Goal: Check status: Check status

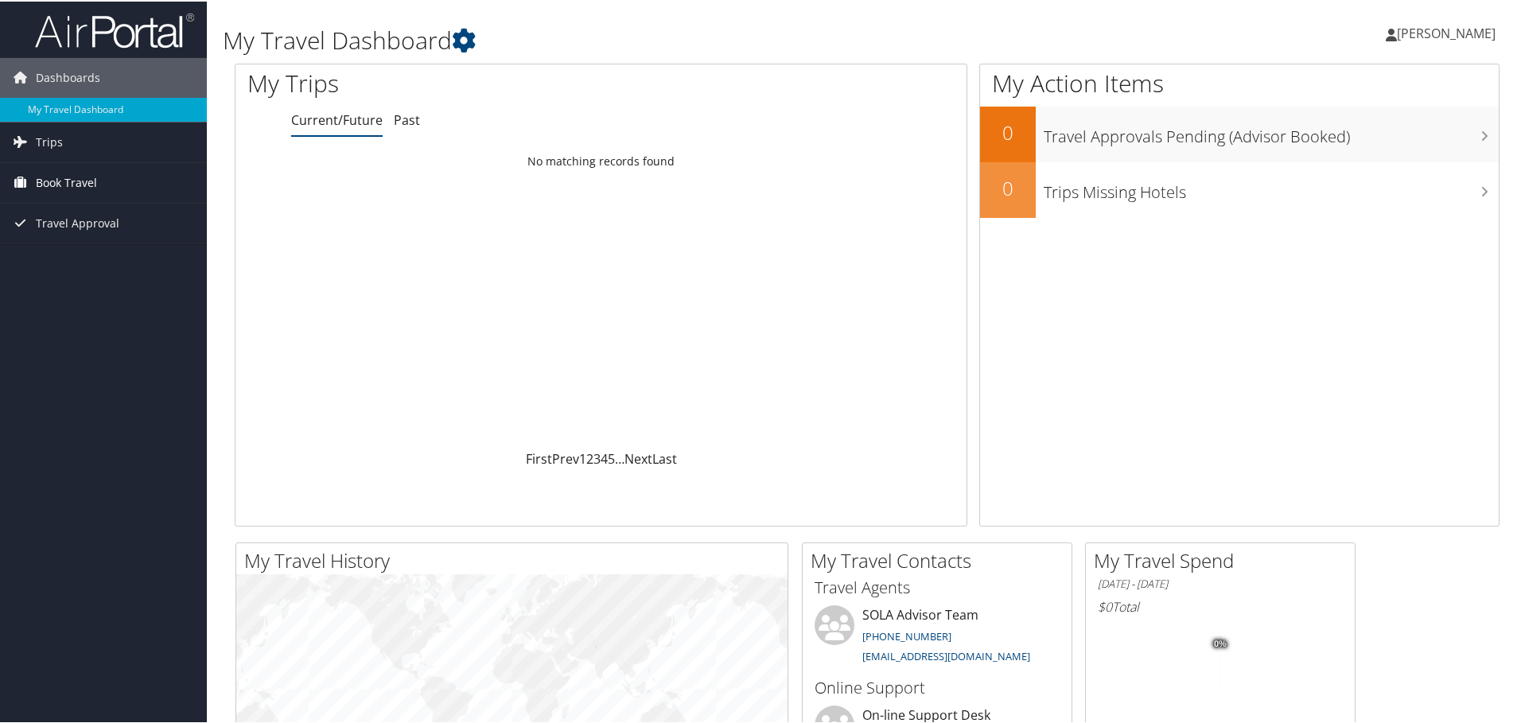
click at [23, 185] on icon at bounding box center [20, 181] width 24 height 24
click at [87, 262] on link "Book/Manage Online Trips" at bounding box center [103, 261] width 207 height 24
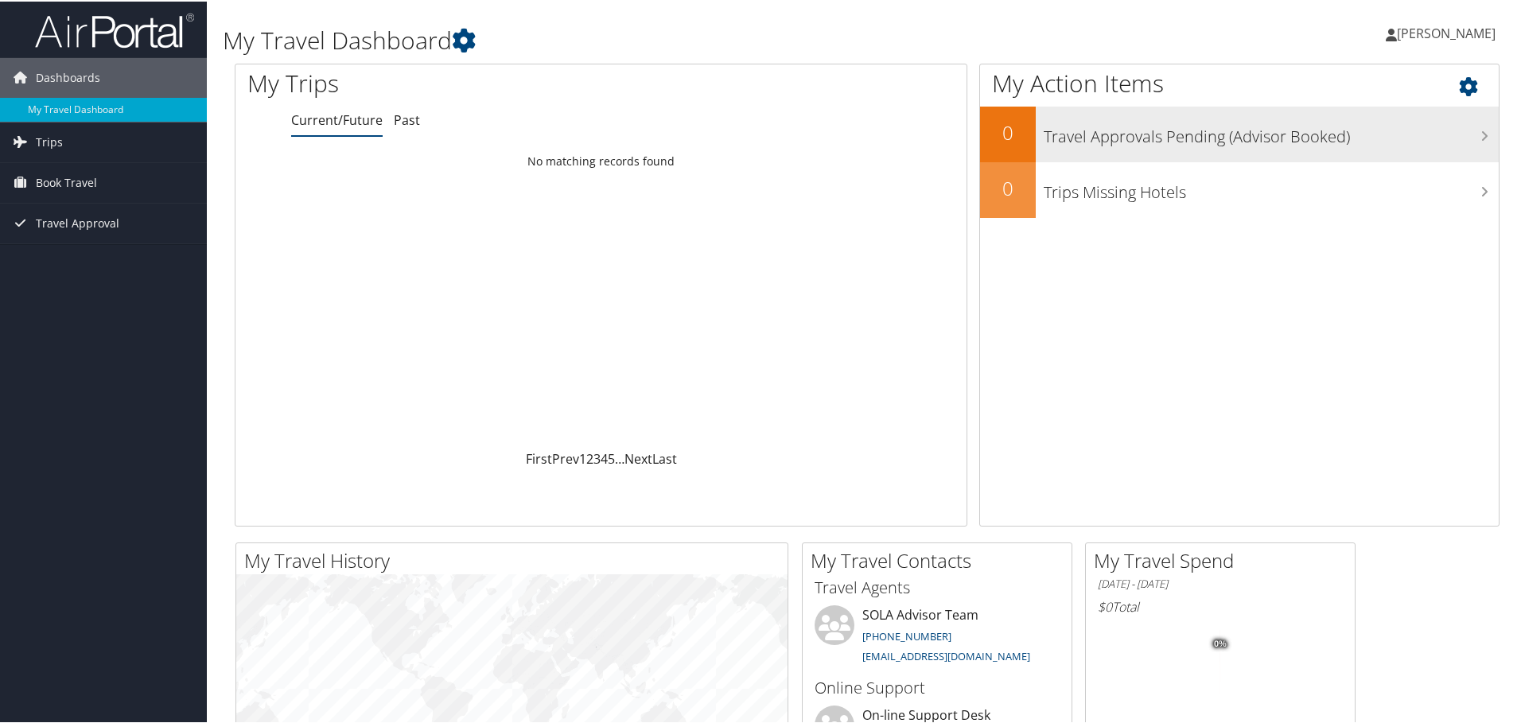
click at [1473, 132] on h3 "Travel Approvals Pending (Advisor Booked)" at bounding box center [1271, 131] width 455 height 30
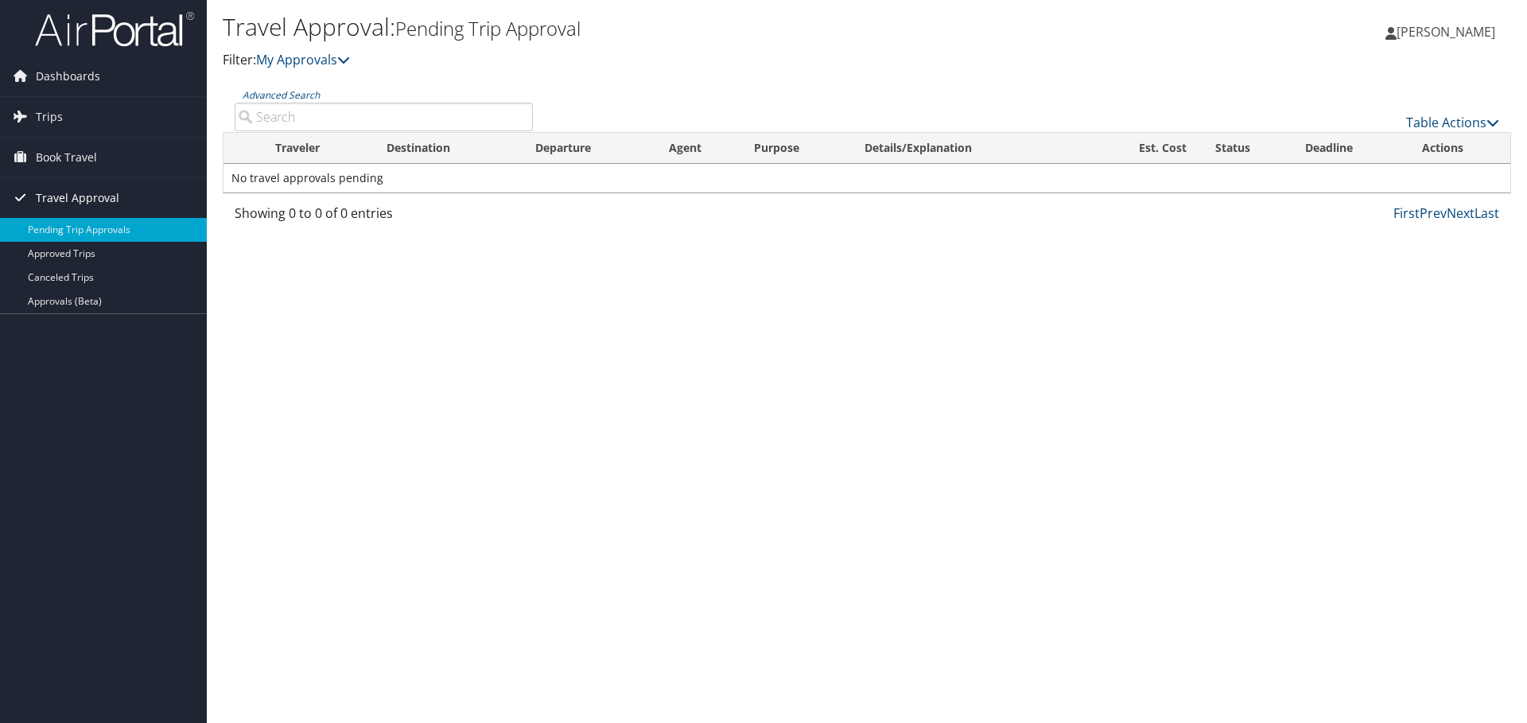
click at [45, 198] on span "Travel Approval" at bounding box center [78, 198] width 84 height 40
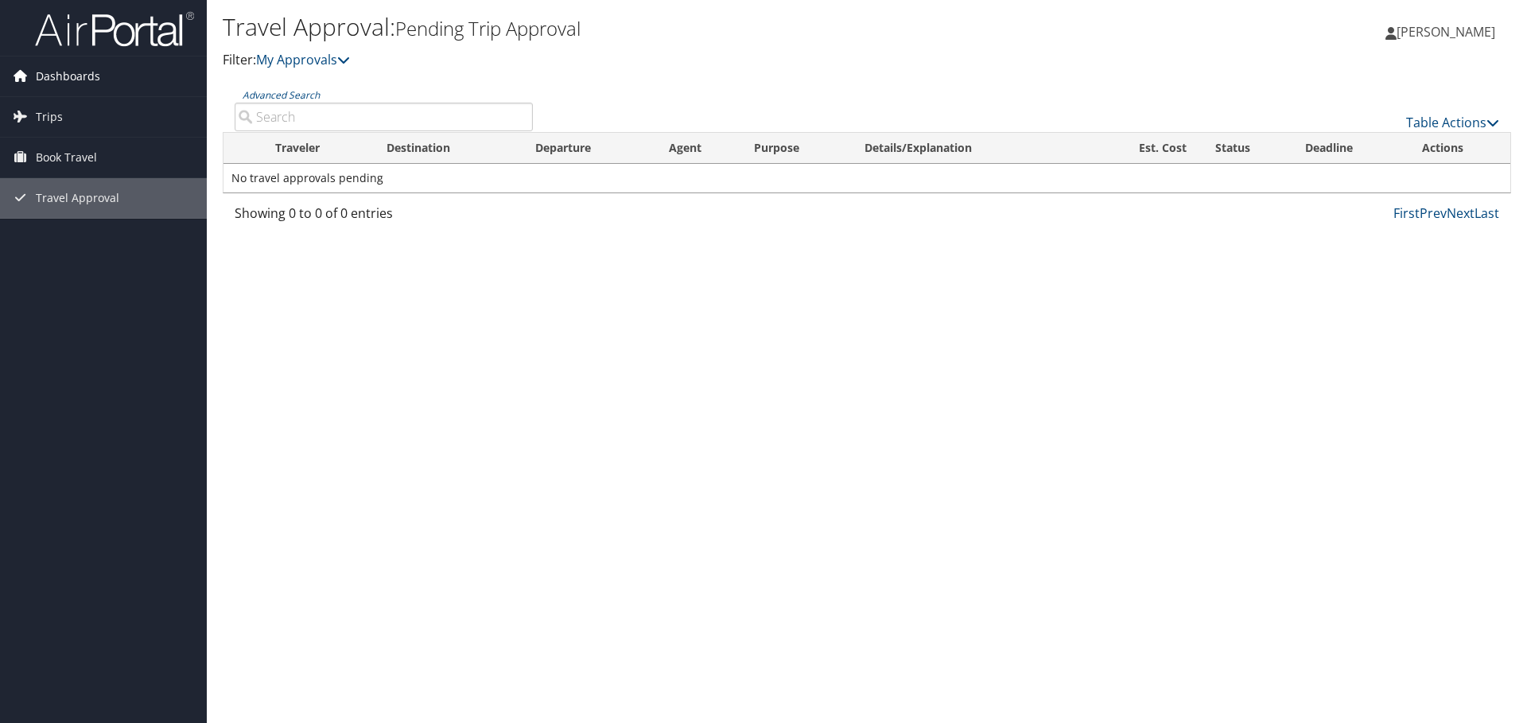
click at [44, 71] on span "Dashboards" at bounding box center [68, 76] width 64 height 40
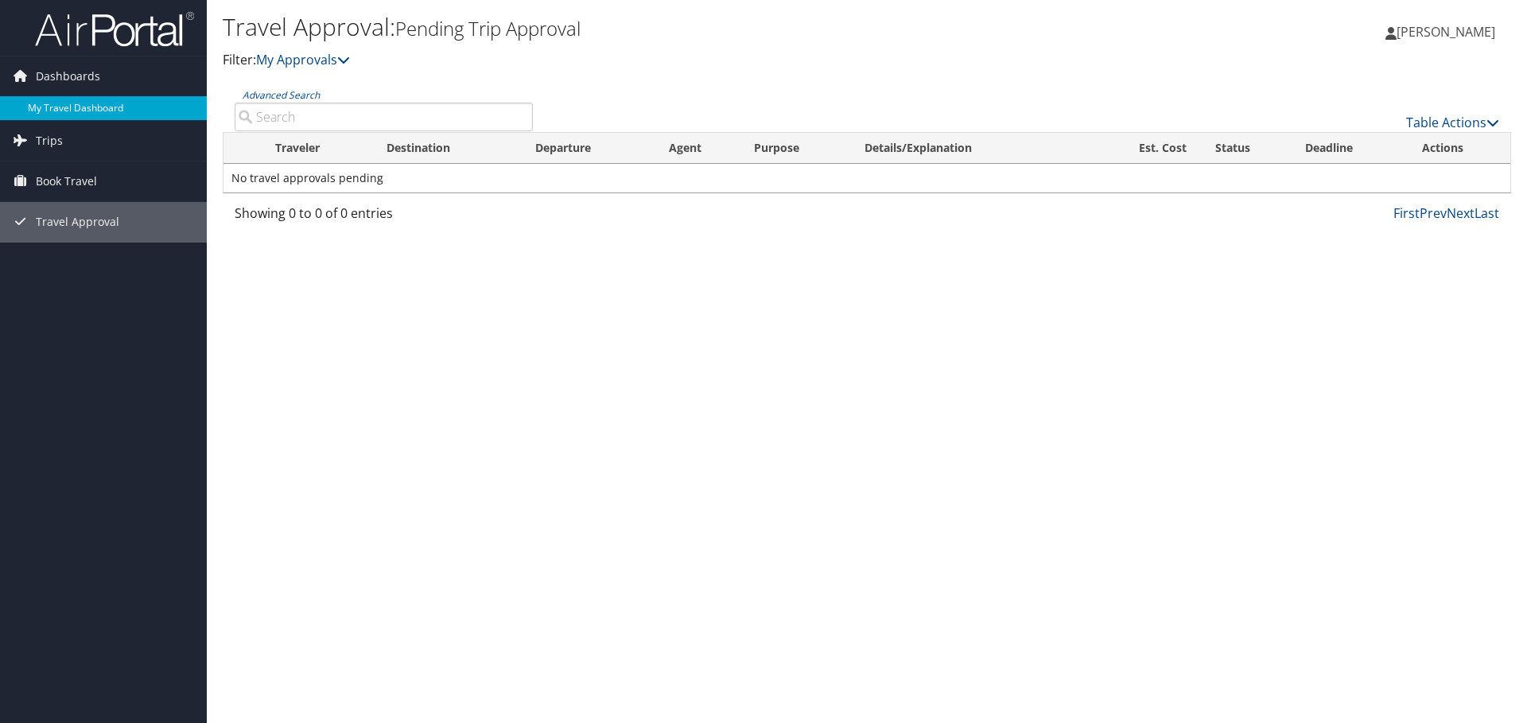
click at [54, 103] on link "My Travel Dashboard" at bounding box center [103, 108] width 207 height 24
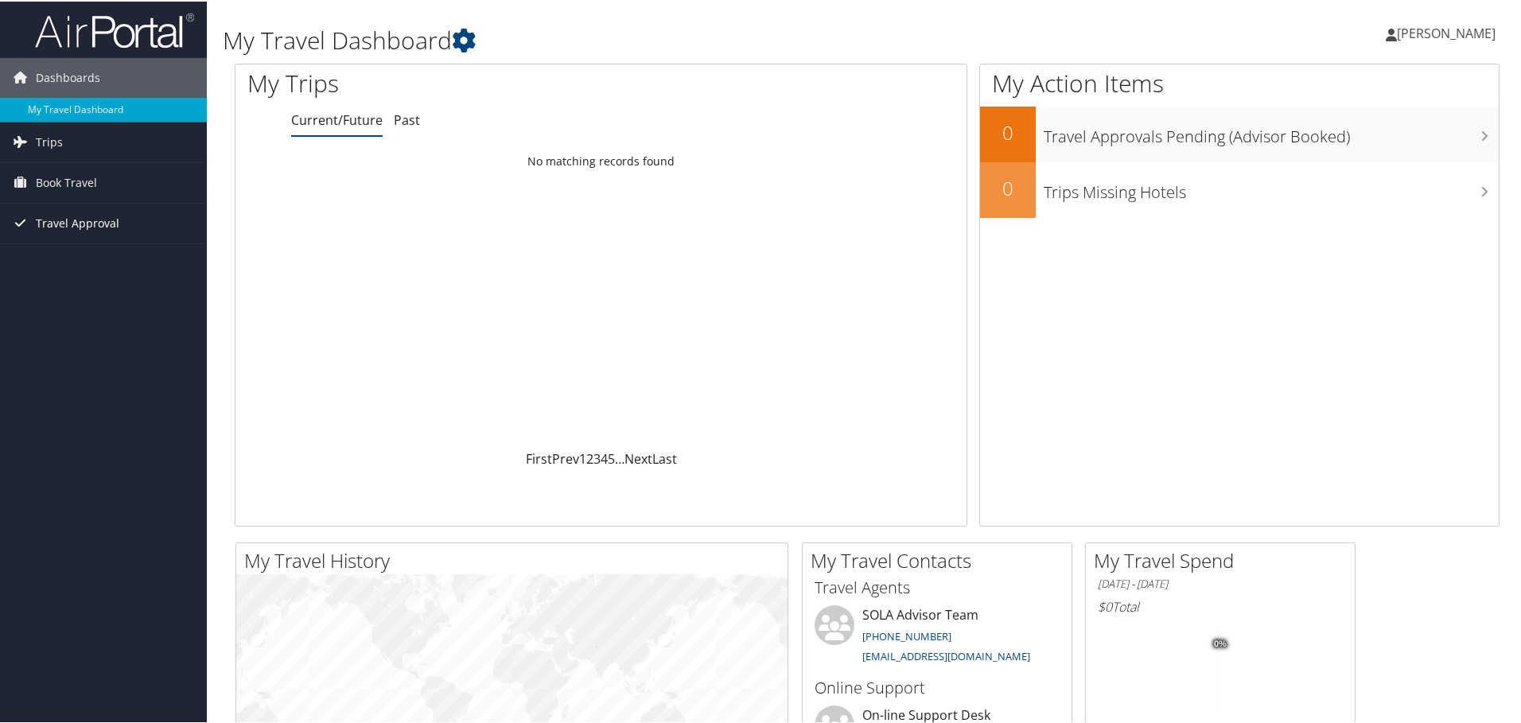
click at [80, 216] on span "Travel Approval" at bounding box center [78, 222] width 84 height 40
click at [44, 180] on span "Book Travel" at bounding box center [66, 181] width 61 height 40
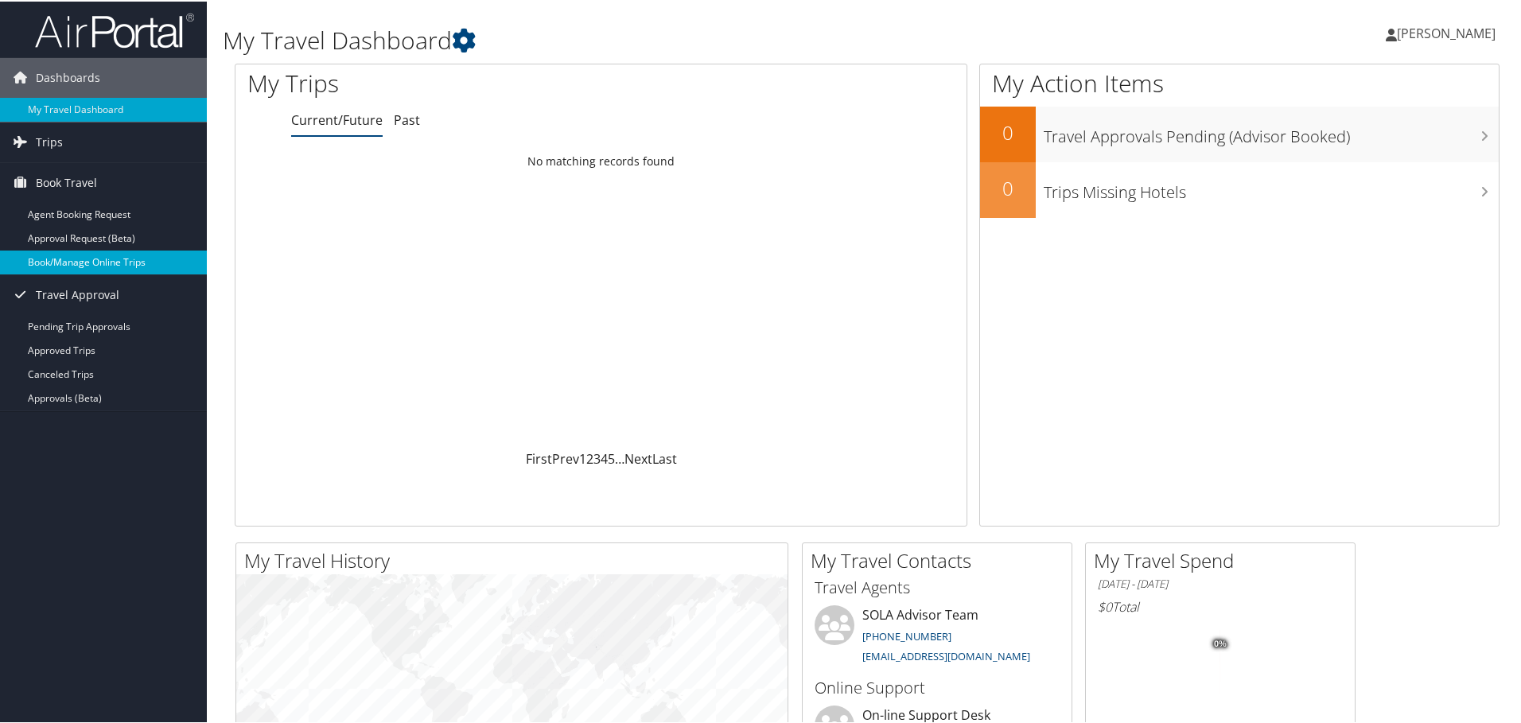
click at [75, 263] on link "Book/Manage Online Trips" at bounding box center [103, 261] width 207 height 24
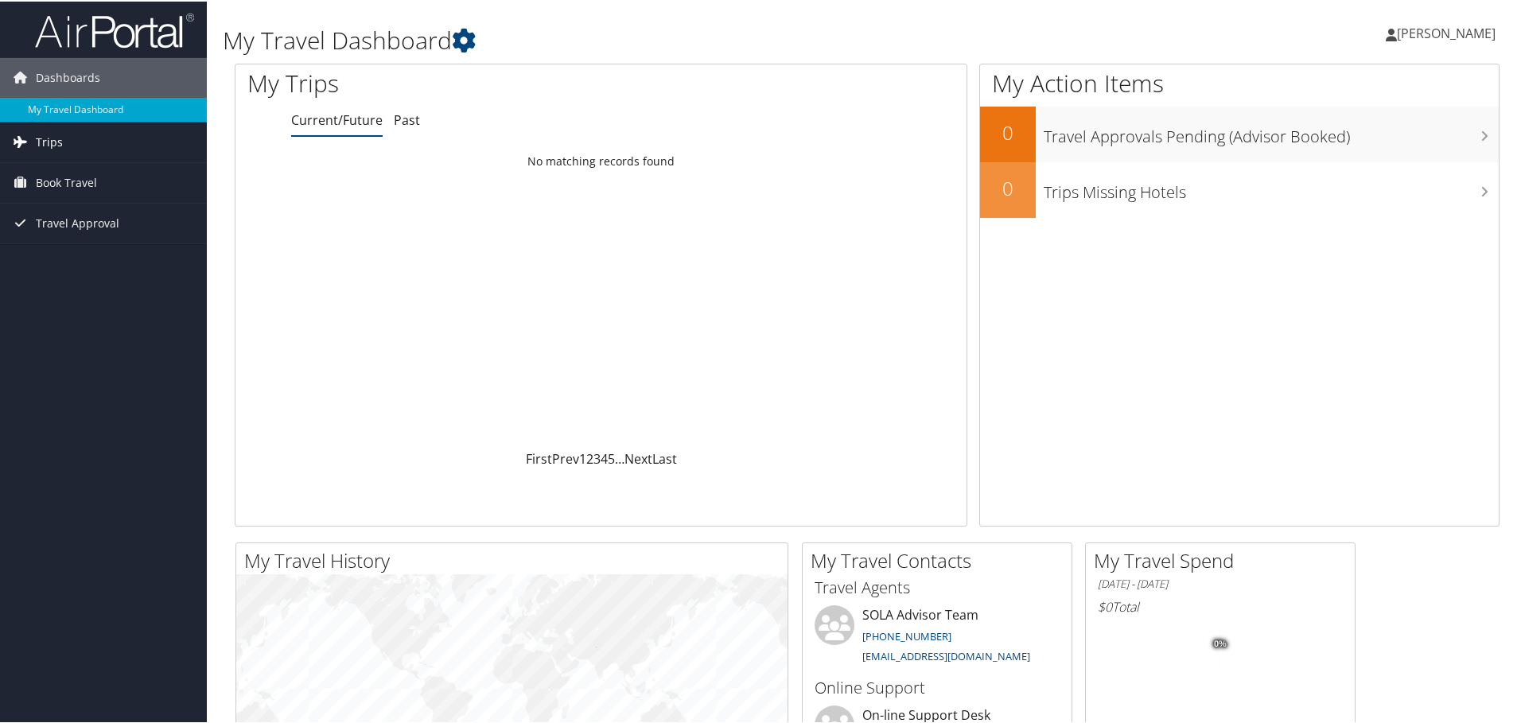
click at [45, 134] on span "Trips" at bounding box center [49, 141] width 27 height 40
click at [69, 173] on link "Current/Future Trips" at bounding box center [103, 173] width 207 height 24
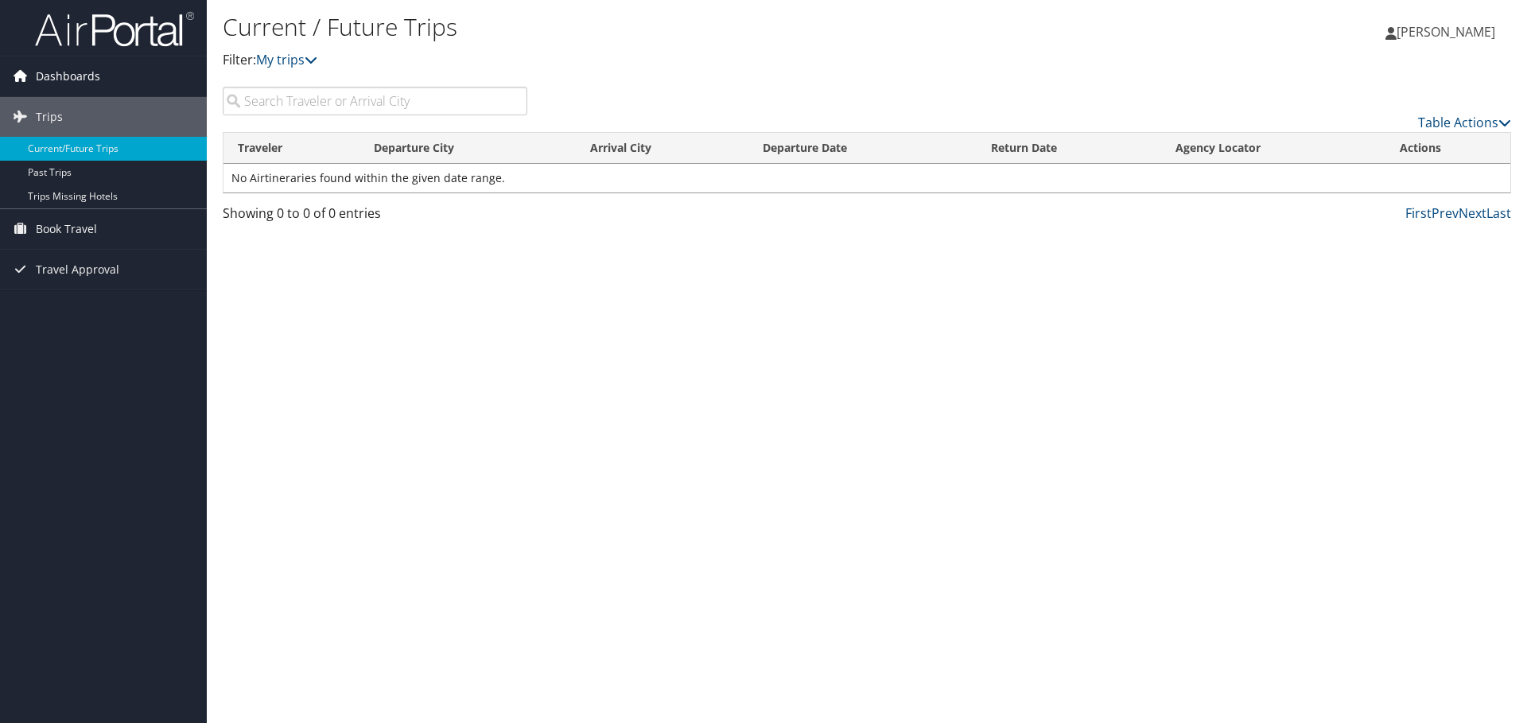
click at [44, 77] on span "Dashboards" at bounding box center [68, 76] width 64 height 40
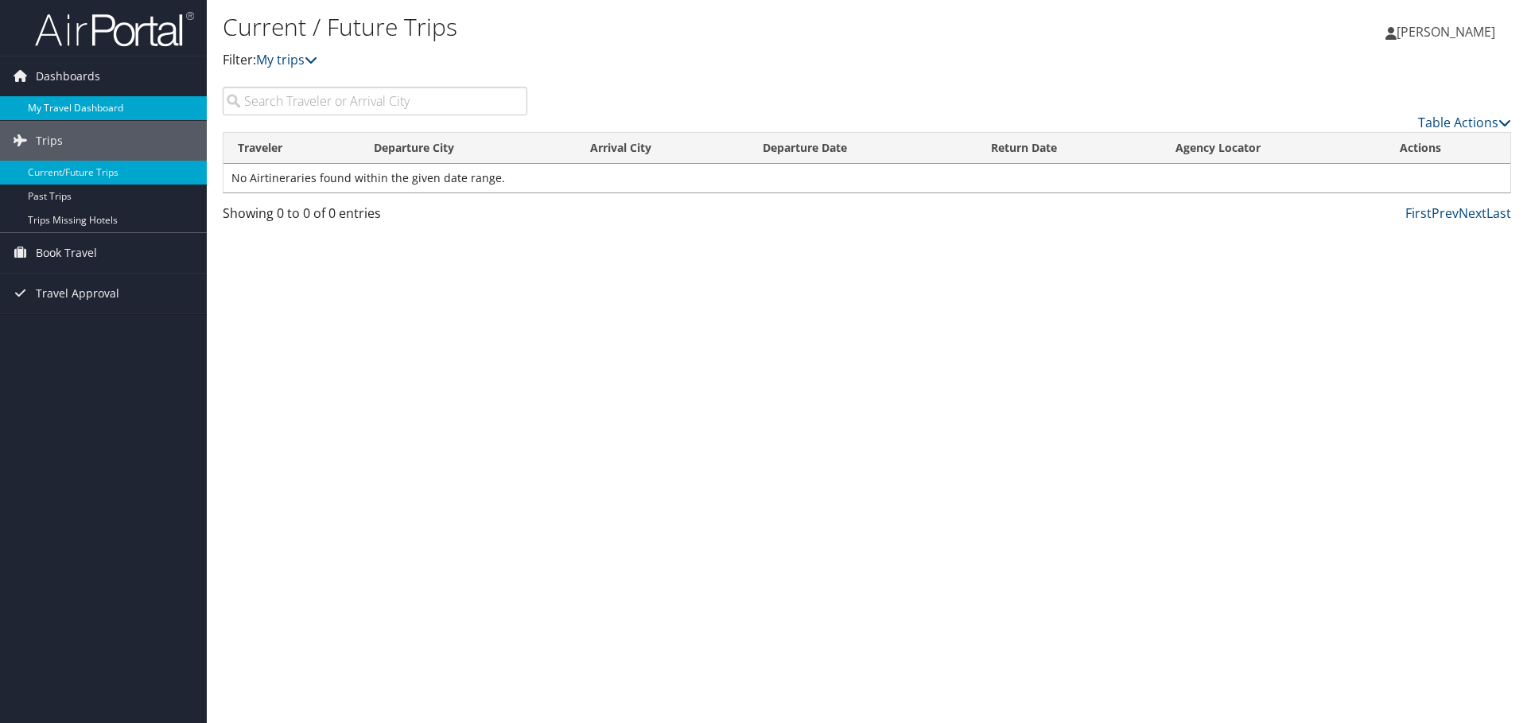
click at [65, 103] on link "My Travel Dashboard" at bounding box center [103, 108] width 207 height 24
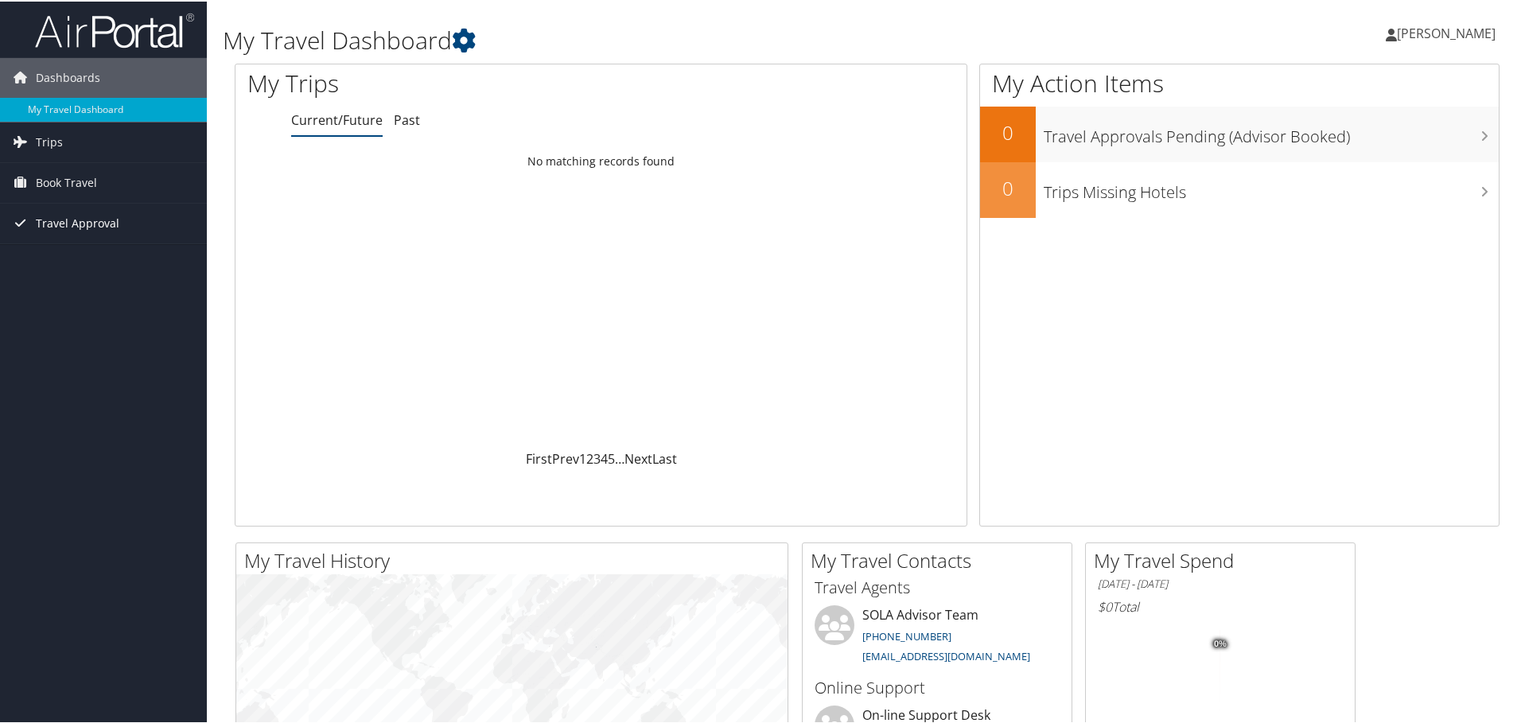
click at [60, 222] on span "Travel Approval" at bounding box center [78, 222] width 84 height 40
click at [69, 270] on link "Approved Trips" at bounding box center [103, 278] width 207 height 24
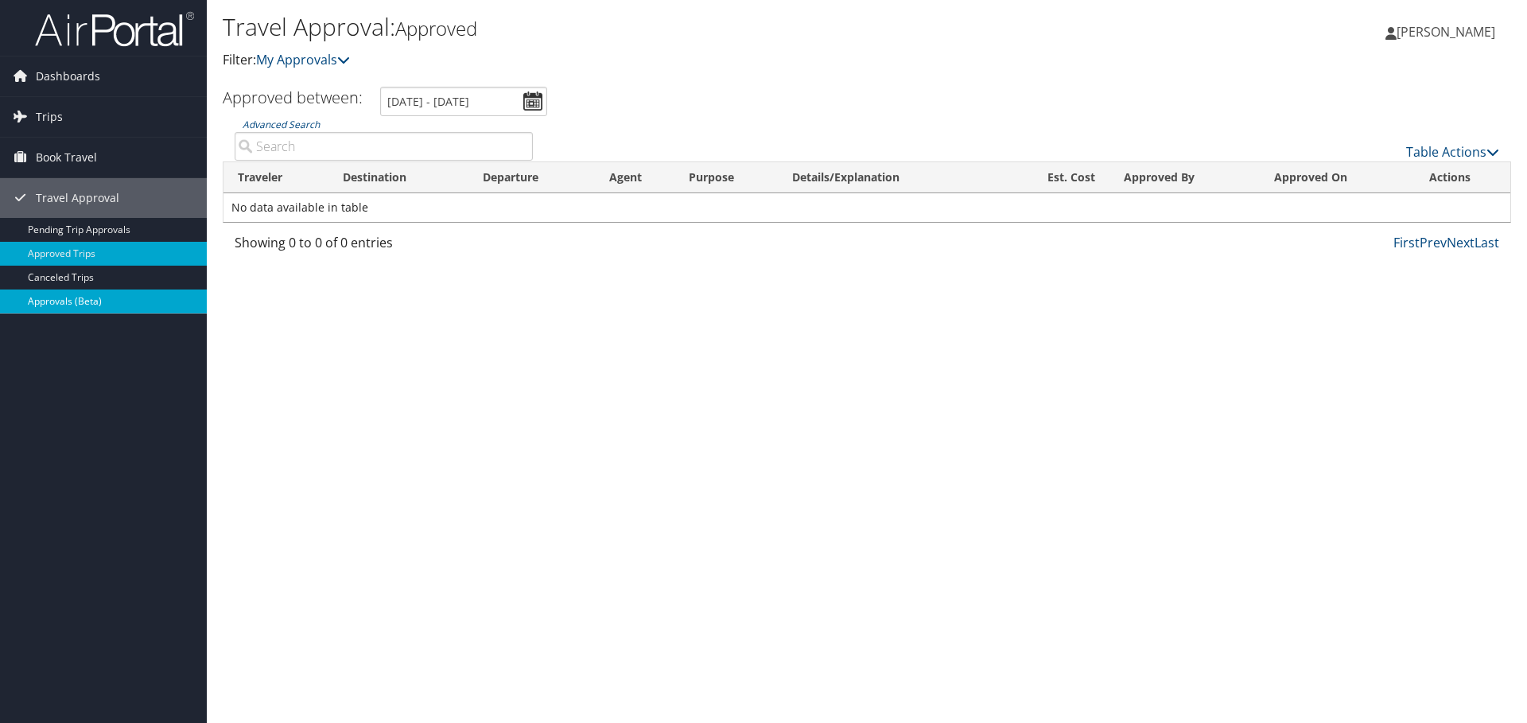
click at [84, 301] on link "Approvals (Beta)" at bounding box center [103, 302] width 207 height 24
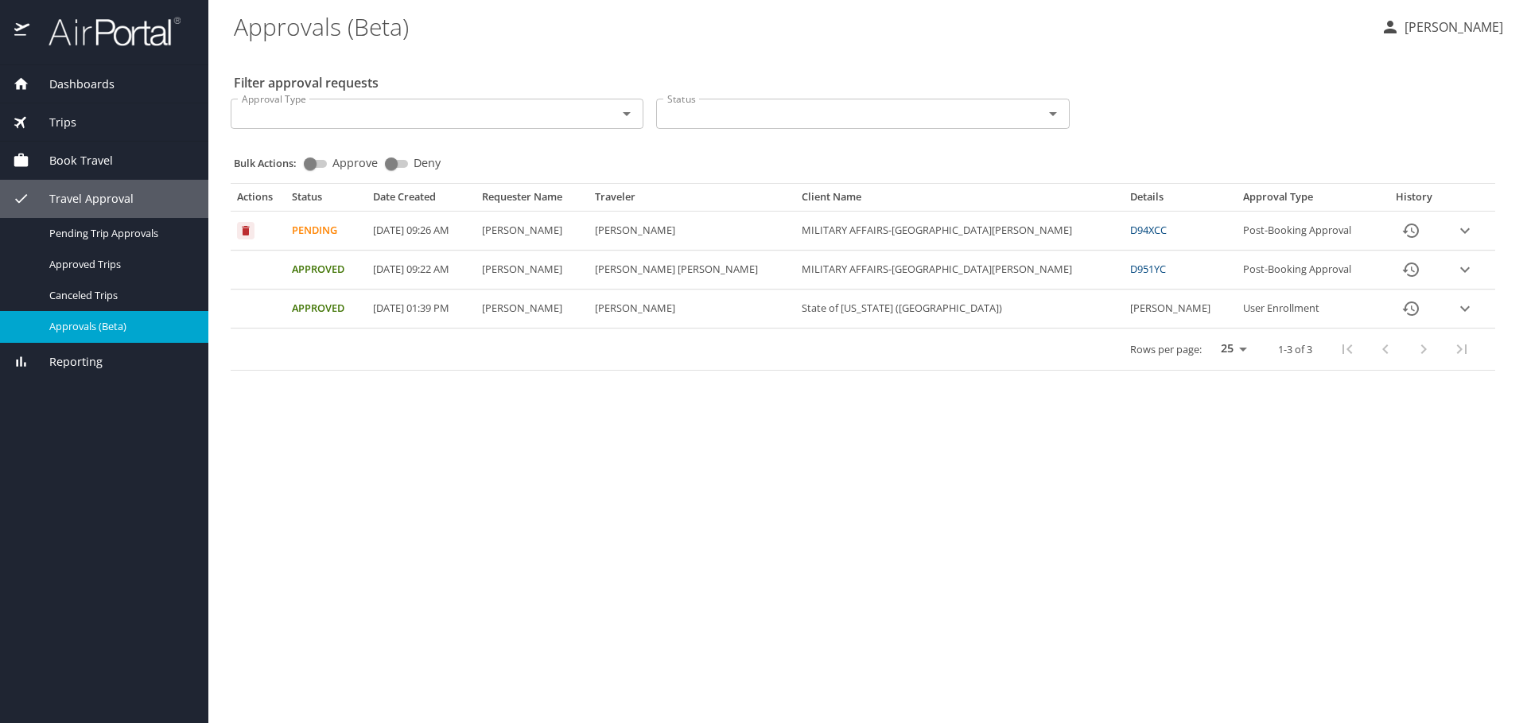
click at [67, 124] on span "Trips" at bounding box center [52, 122] width 47 height 17
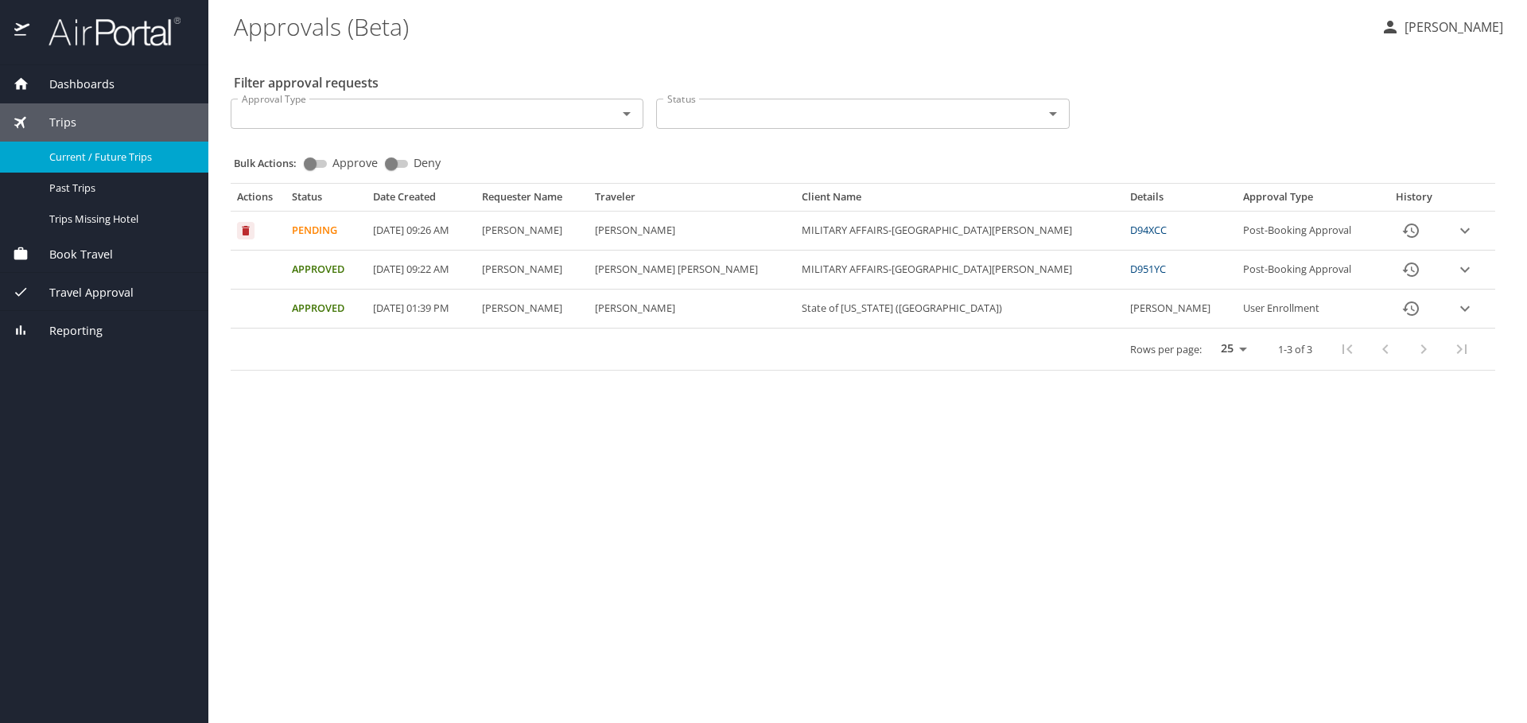
click at [76, 162] on span "Current / Future Trips" at bounding box center [119, 157] width 140 height 15
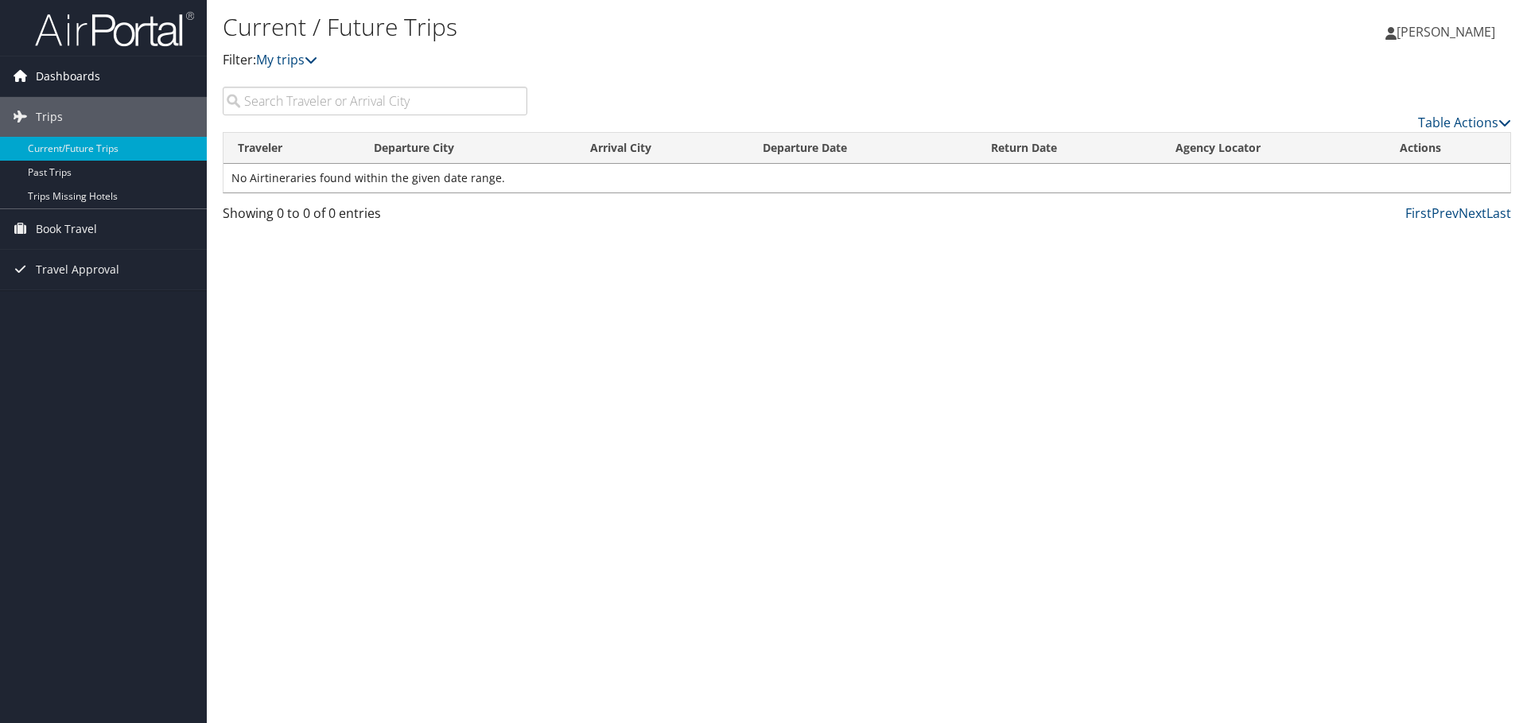
click at [51, 78] on span "Dashboards" at bounding box center [68, 76] width 64 height 40
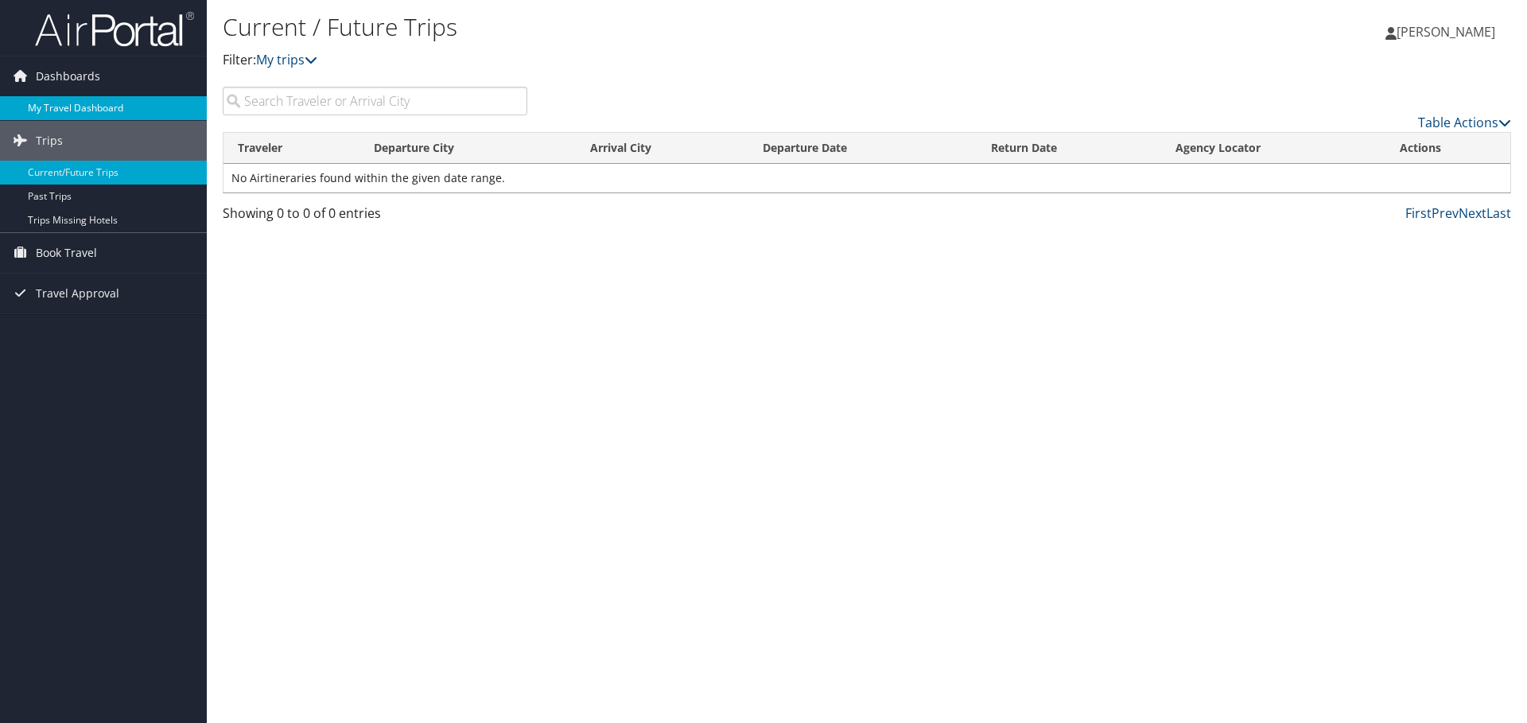
click at [63, 109] on link "My Travel Dashboard" at bounding box center [103, 108] width 207 height 24
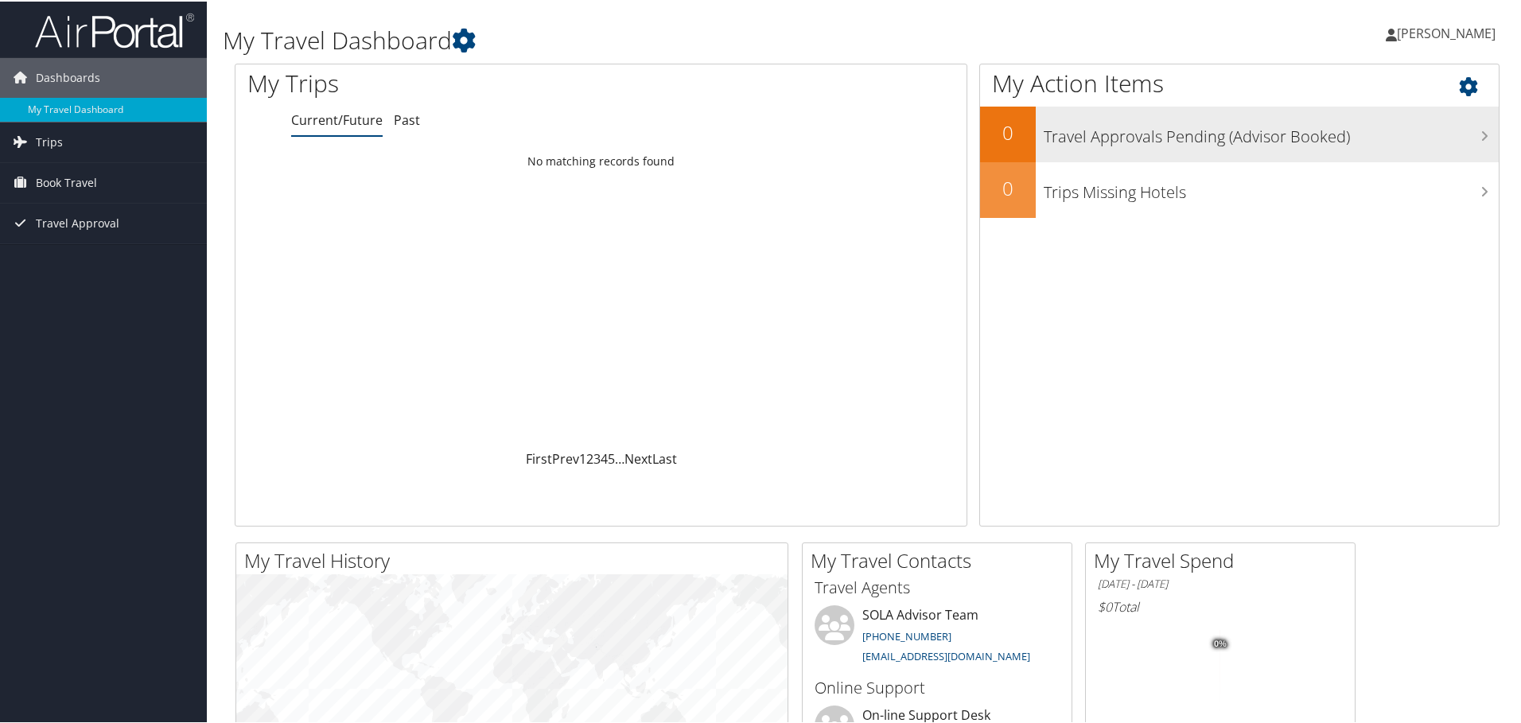
click at [1099, 131] on h3 "Travel Approvals Pending (Advisor Booked)" at bounding box center [1271, 131] width 455 height 30
